Goal: Task Accomplishment & Management: Manage account settings

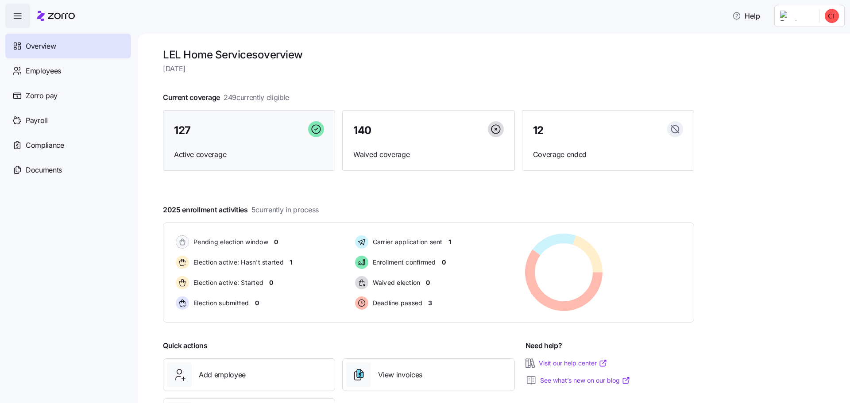
click at [196, 157] on span "Active coverage" at bounding box center [249, 154] width 150 height 11
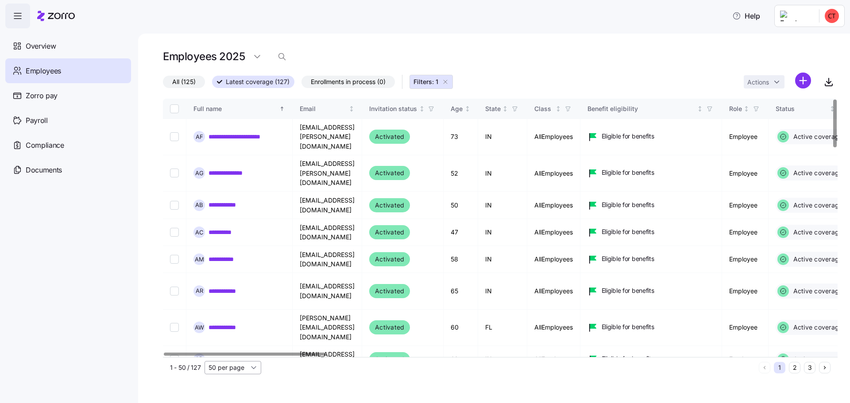
click at [233, 371] on input "50 per page" at bounding box center [232, 367] width 57 height 13
click at [228, 348] on span "150 per page" at bounding box center [230, 348] width 38 height 10
type input "150 per page"
click at [828, 85] on icon "button" at bounding box center [828, 82] width 11 height 11
click at [260, 53] on html "**********" at bounding box center [425, 199] width 850 height 398
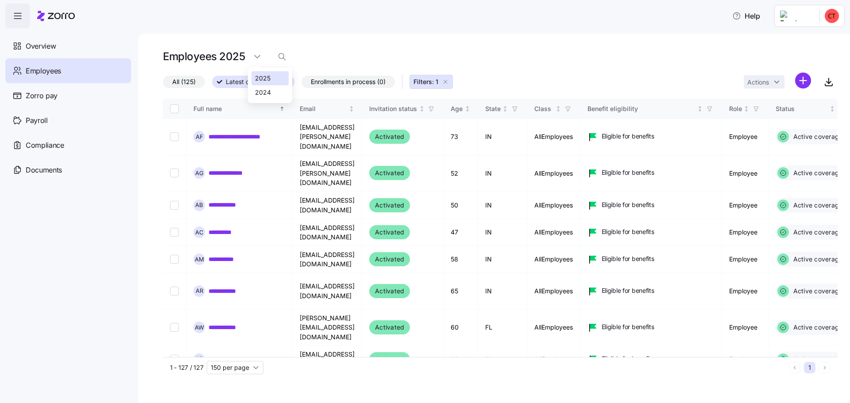
click at [260, 79] on div "2025" at bounding box center [262, 78] width 15 height 10
